Goal: Information Seeking & Learning: Learn about a topic

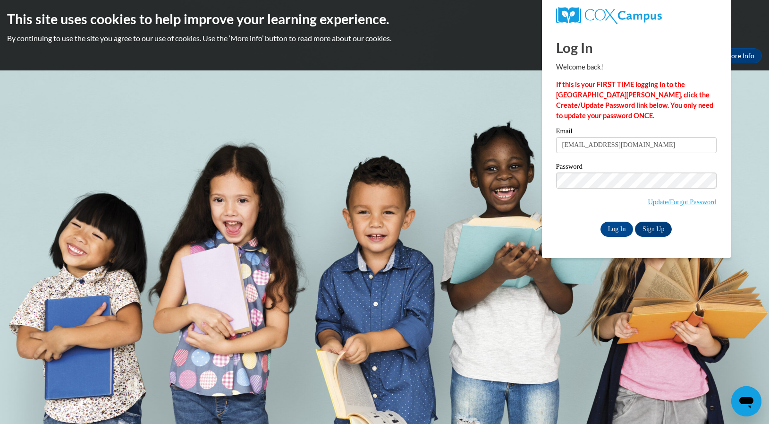
type input "[EMAIL_ADDRESS][DOMAIN_NAME]"
drag, startPoint x: 574, startPoint y: 151, endPoint x: 590, endPoint y: 199, distance: 51.1
click at [590, 199] on span "Update/Forgot Password" at bounding box center [636, 191] width 161 height 39
click at [620, 227] on input "Log In" at bounding box center [617, 228] width 33 height 15
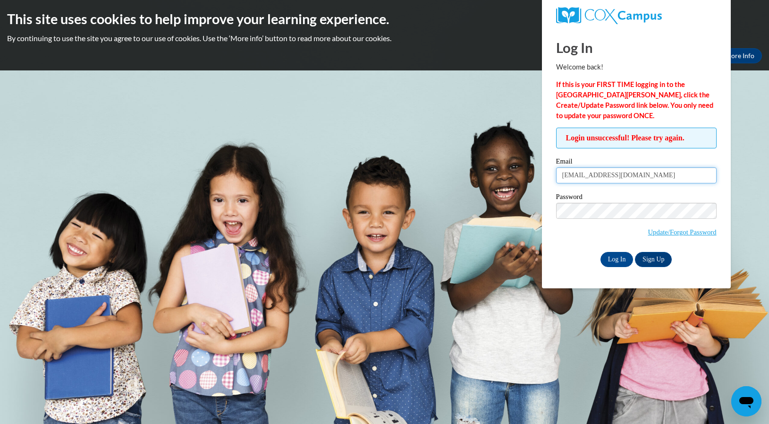
click at [679, 175] on input "[EMAIL_ADDRESS][DOMAIN_NAME]" at bounding box center [636, 175] width 161 height 16
type input "[EMAIL_ADDRESS][DOMAIN_NAME]"
click at [617, 254] on input "Log In" at bounding box center [617, 259] width 33 height 15
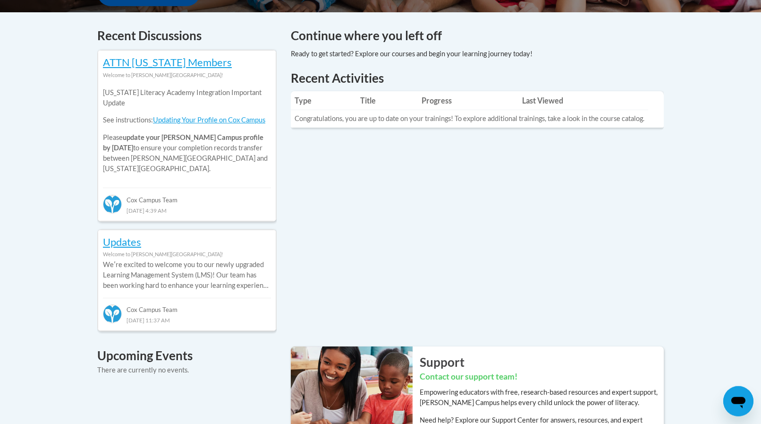
scroll to position [365, 0]
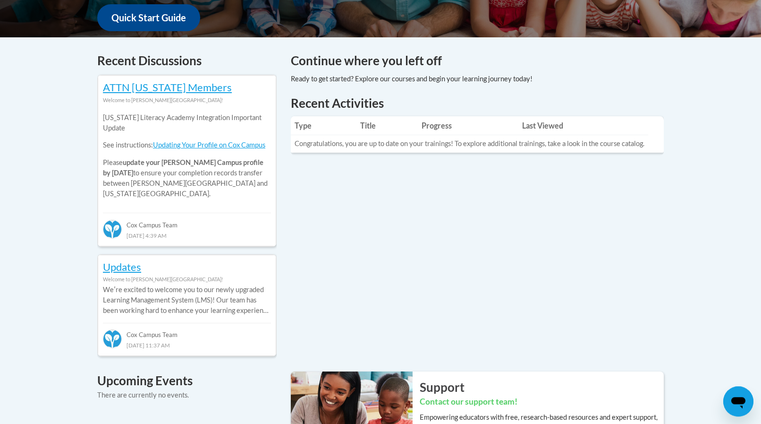
drag, startPoint x: 350, startPoint y: 54, endPoint x: 420, endPoint y: 62, distance: 70.4
click at [357, 60] on h4 "Continue where you left off" at bounding box center [477, 60] width 373 height 18
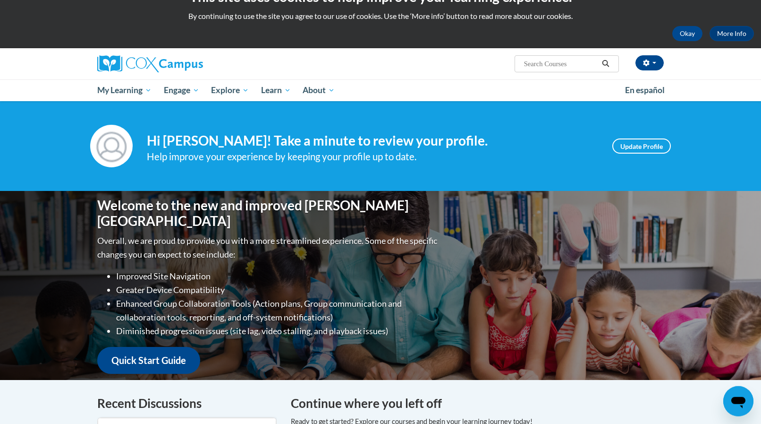
scroll to position [34, 0]
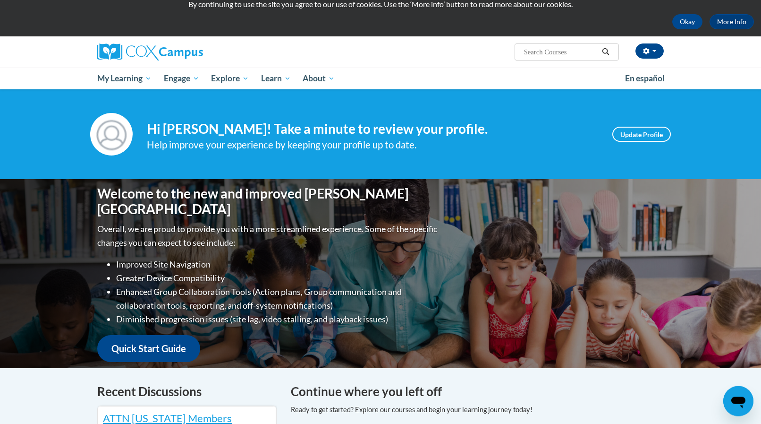
click at [537, 53] on input "Search..." at bounding box center [561, 51] width 76 height 11
type input "blood borne"
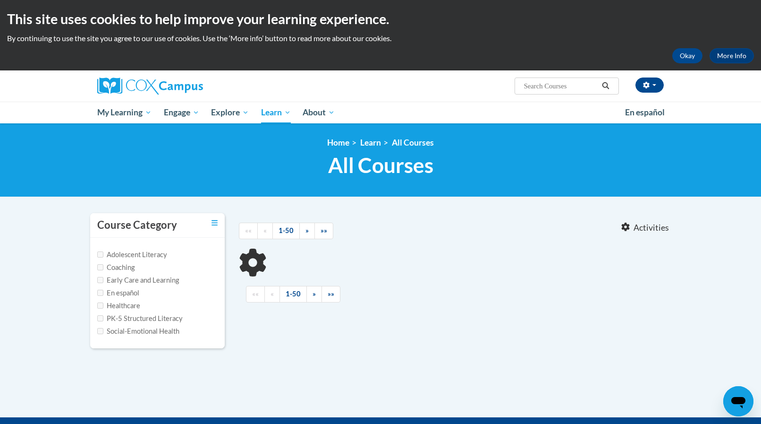
type input "blood borne"
click at [345, 171] on span "All Courses" at bounding box center [380, 165] width 105 height 25
click at [102, 280] on input "Early Care and Learning" at bounding box center [100, 280] width 6 height 6
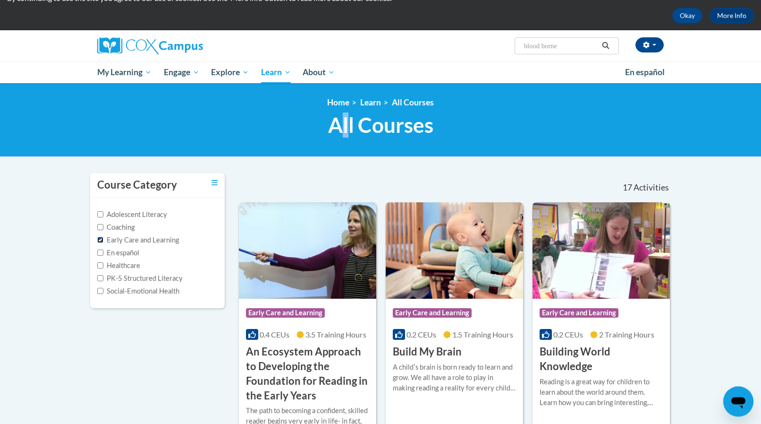
scroll to position [38, 0]
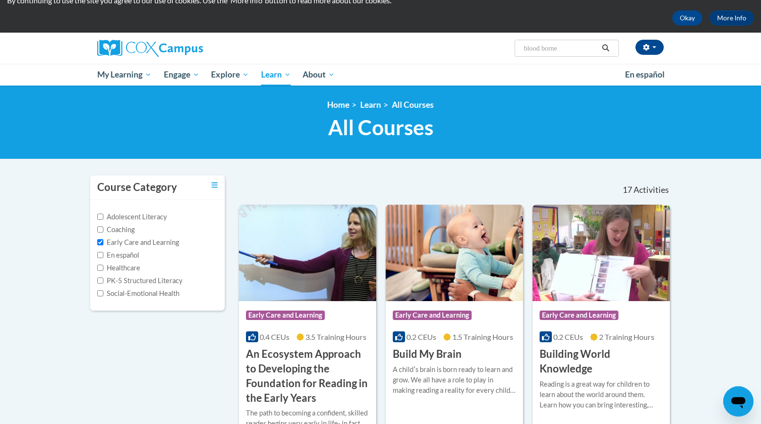
click at [566, 48] on input "blood borne" at bounding box center [561, 47] width 76 height 11
drag, startPoint x: 106, startPoint y: 386, endPoint x: 113, endPoint y: 379, distance: 10.4
click at [101, 243] on input "Early Care and Learning" at bounding box center [100, 242] width 6 height 6
checkbox input "false"
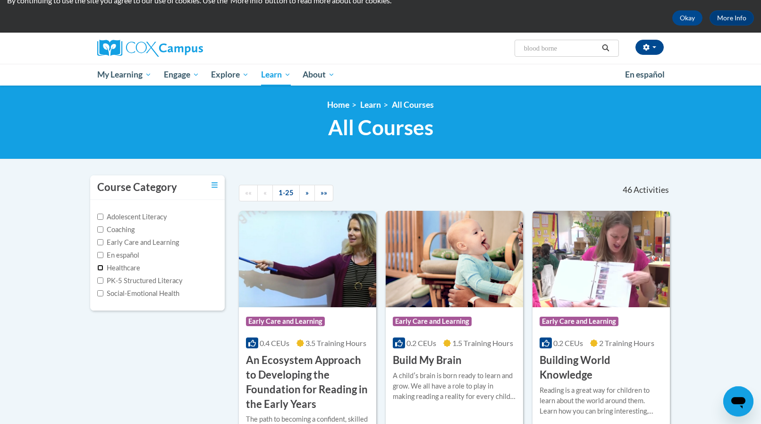
click at [101, 269] on input "Healthcare" at bounding box center [100, 267] width 6 height 6
checkbox input "true"
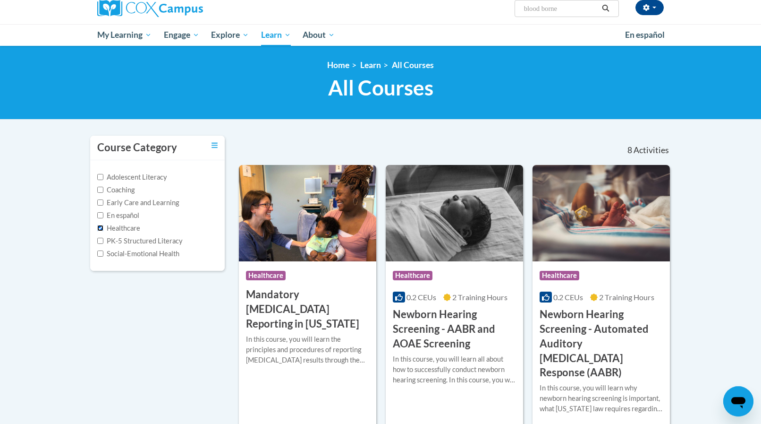
scroll to position [0, 0]
